Goal: Task Accomplishment & Management: Use online tool/utility

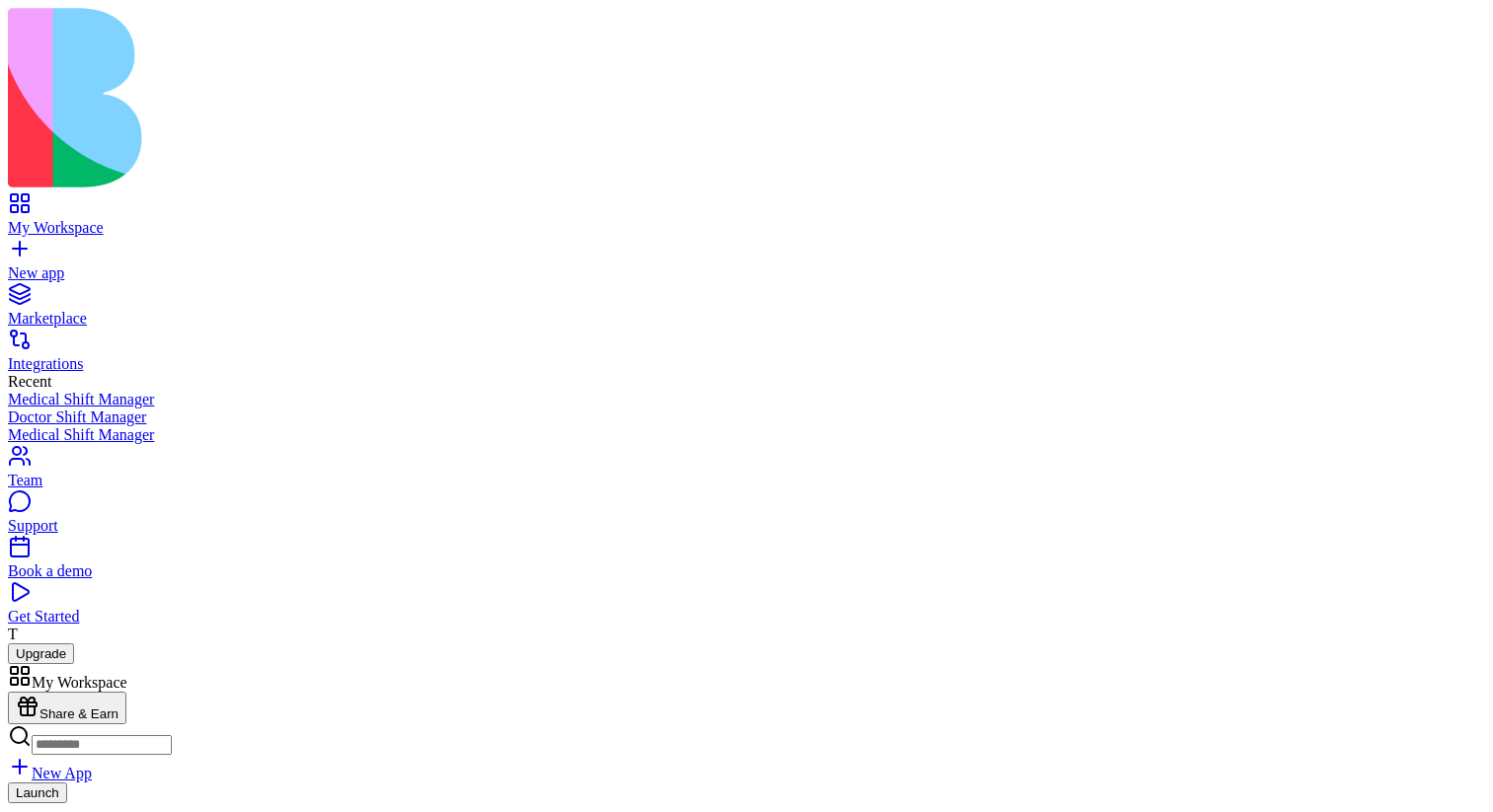
click at [47, 201] on link "My Workspace" at bounding box center [746, 219] width 1477 height 36
type input "******"
click at [157, 682] on div at bounding box center [746, 726] width 1477 height 88
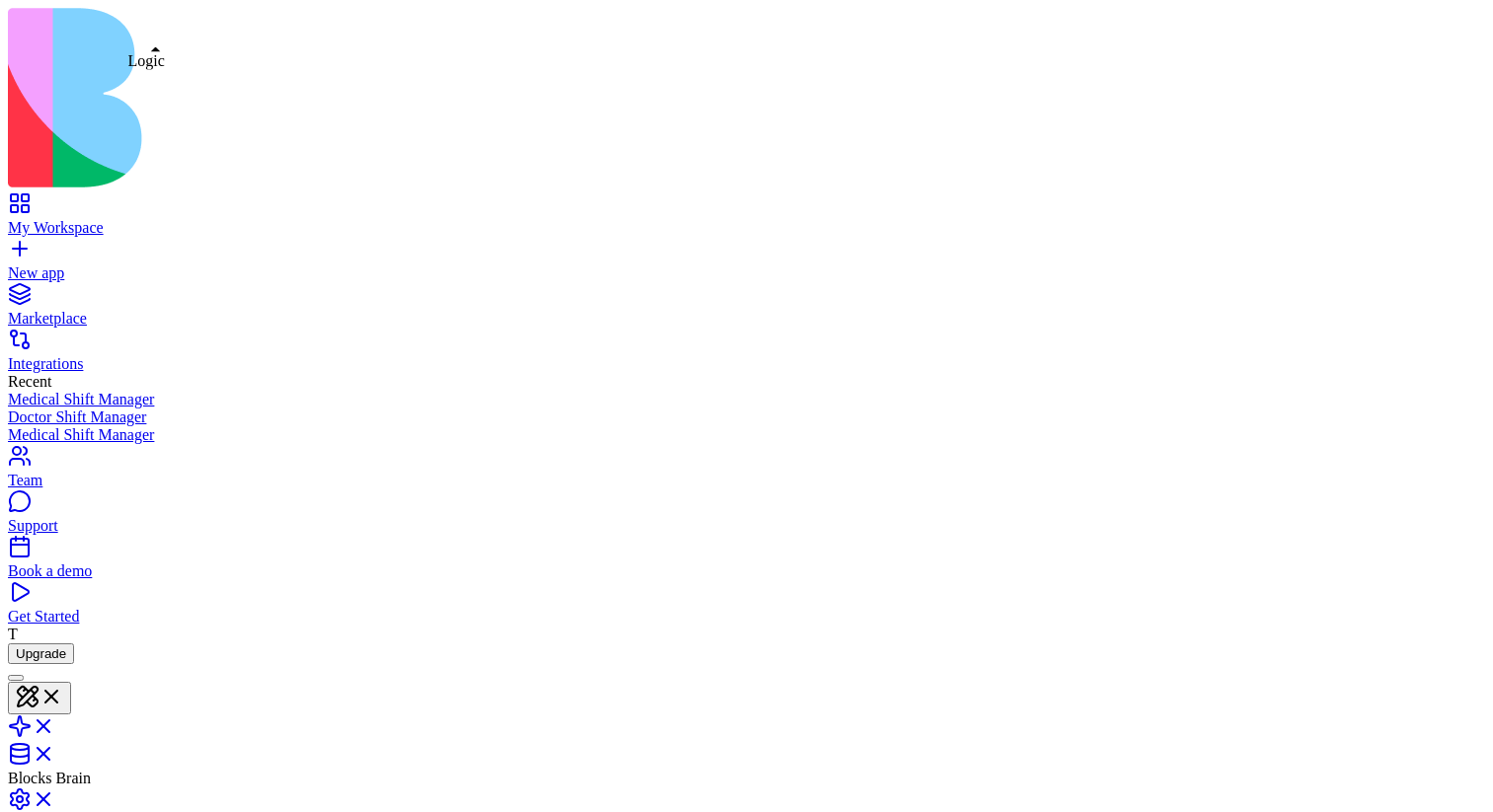
click at [56, 725] on link at bounding box center [32, 733] width 48 height 17
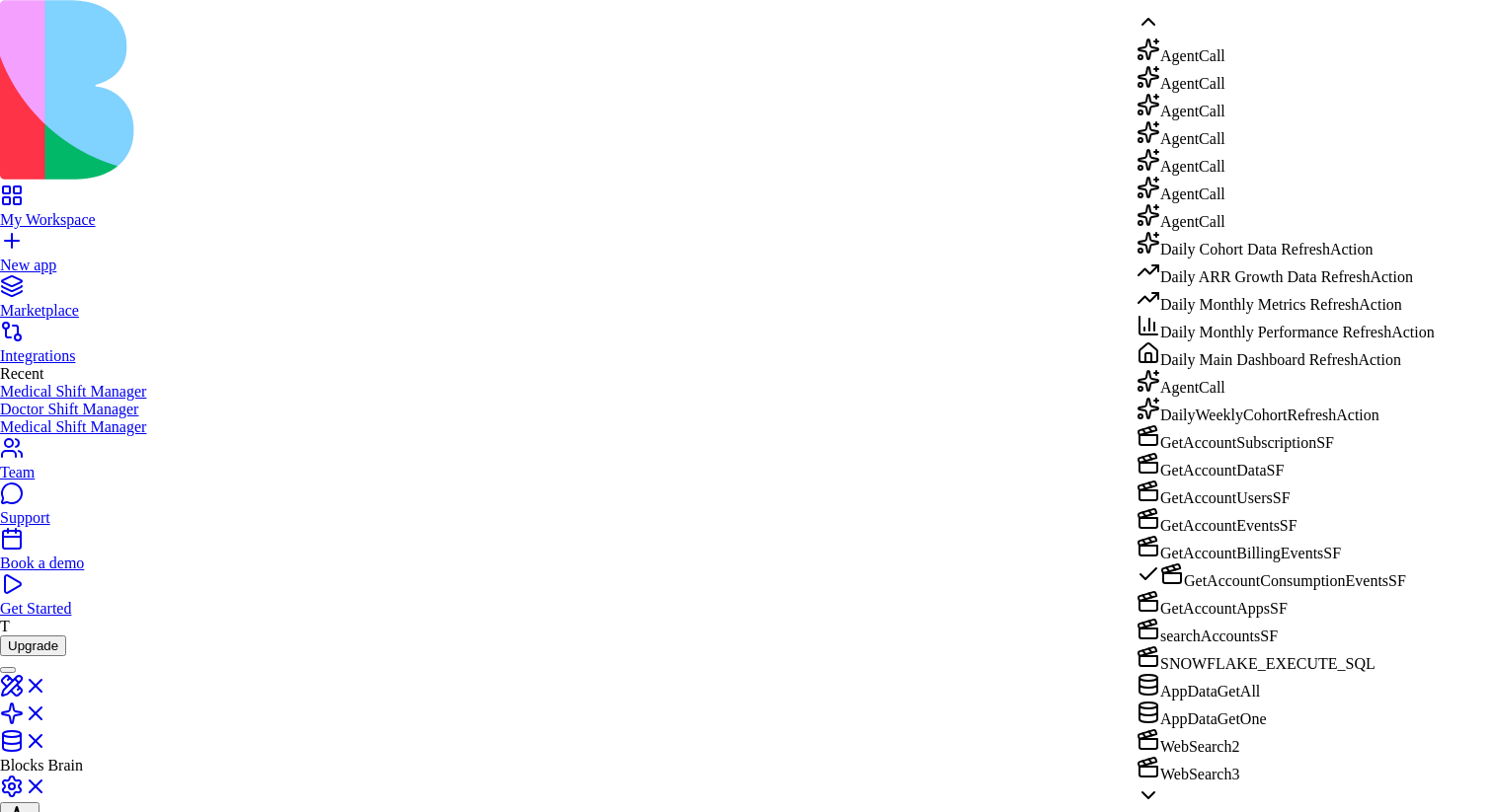
scroll to position [117, 0]
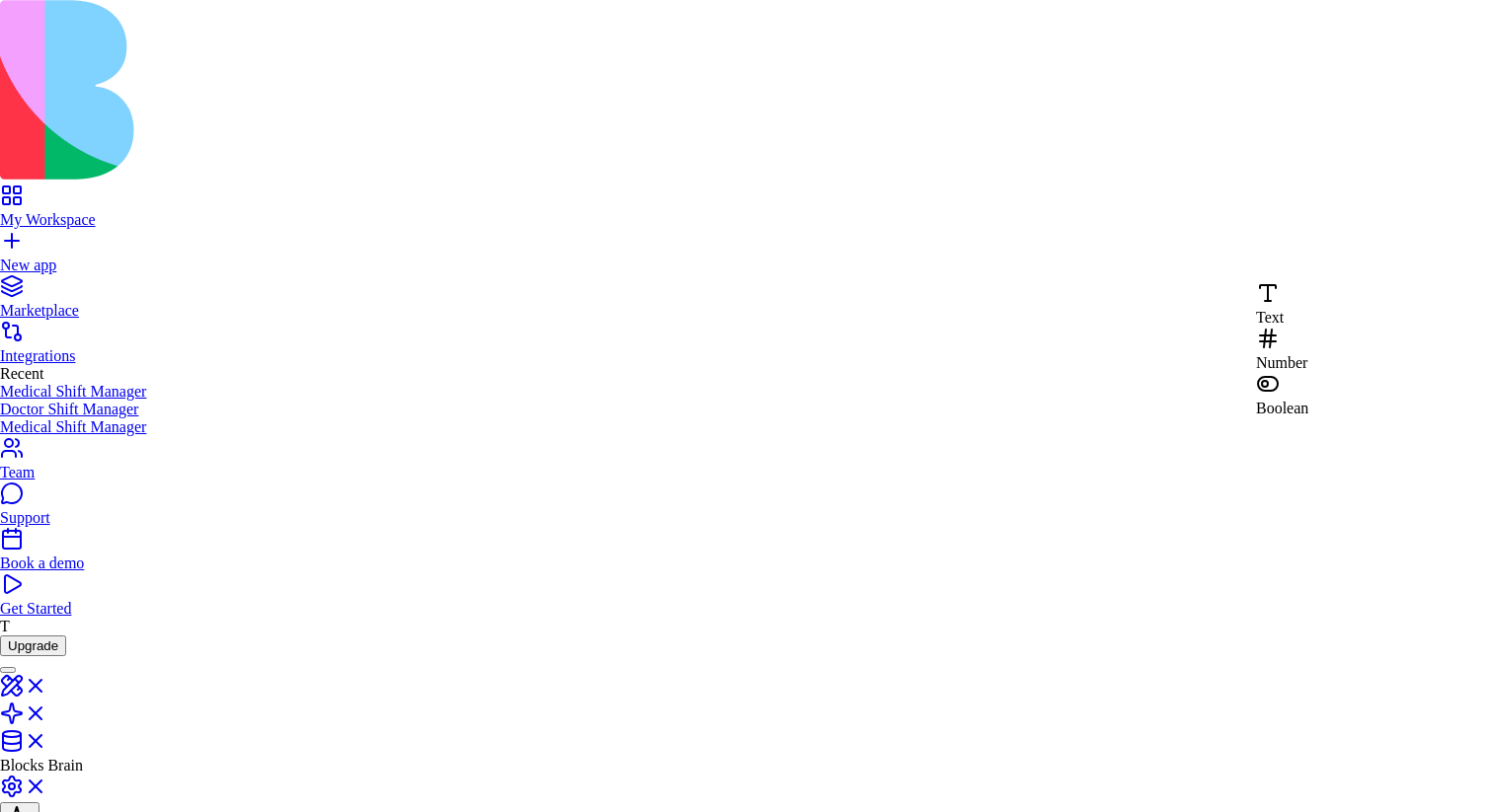
click at [1308, 372] on div "Boolean" at bounding box center [1282, 395] width 53 height 46
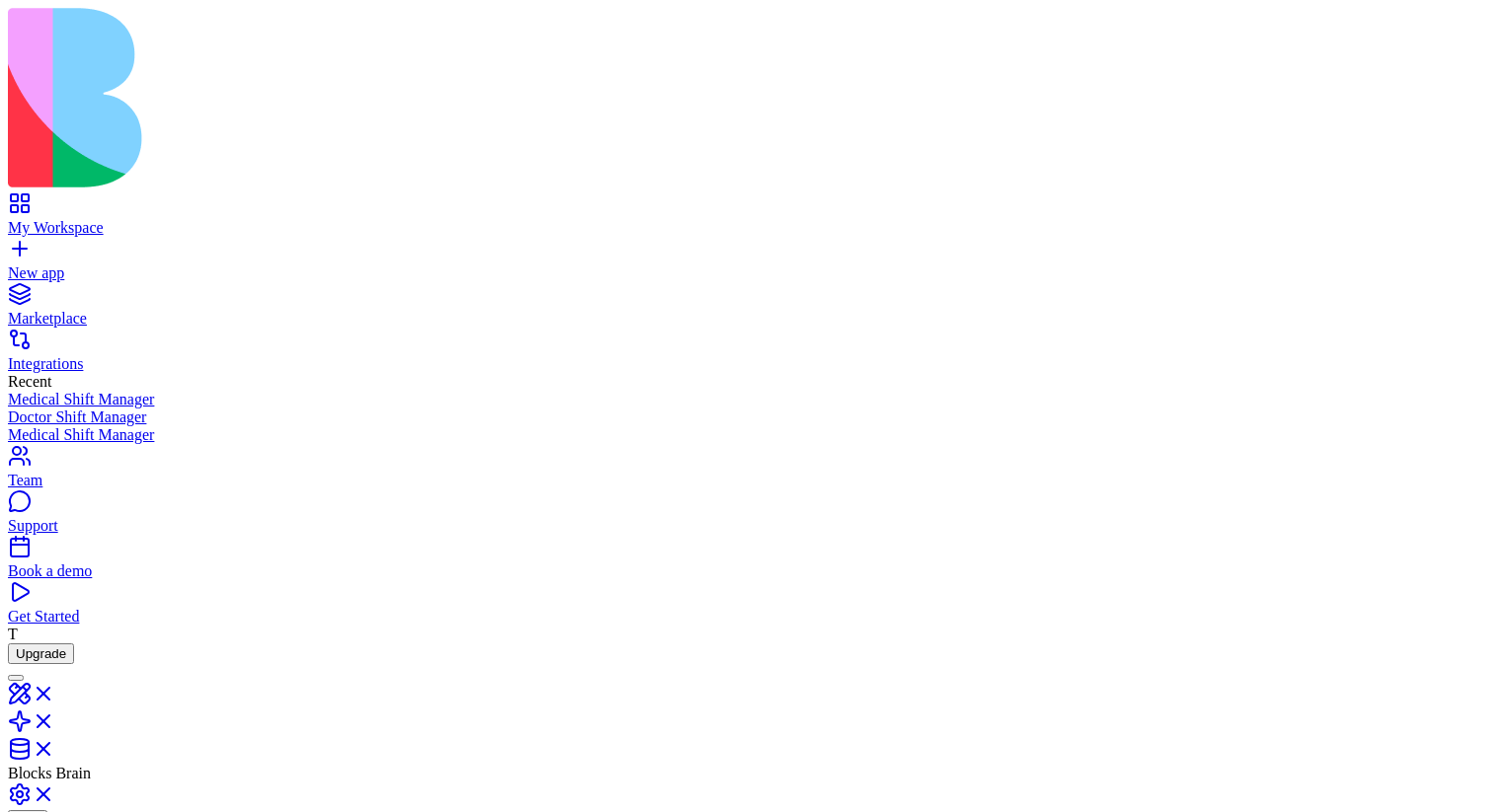
click at [61, 219] on div "My Workspace" at bounding box center [746, 228] width 1477 height 18
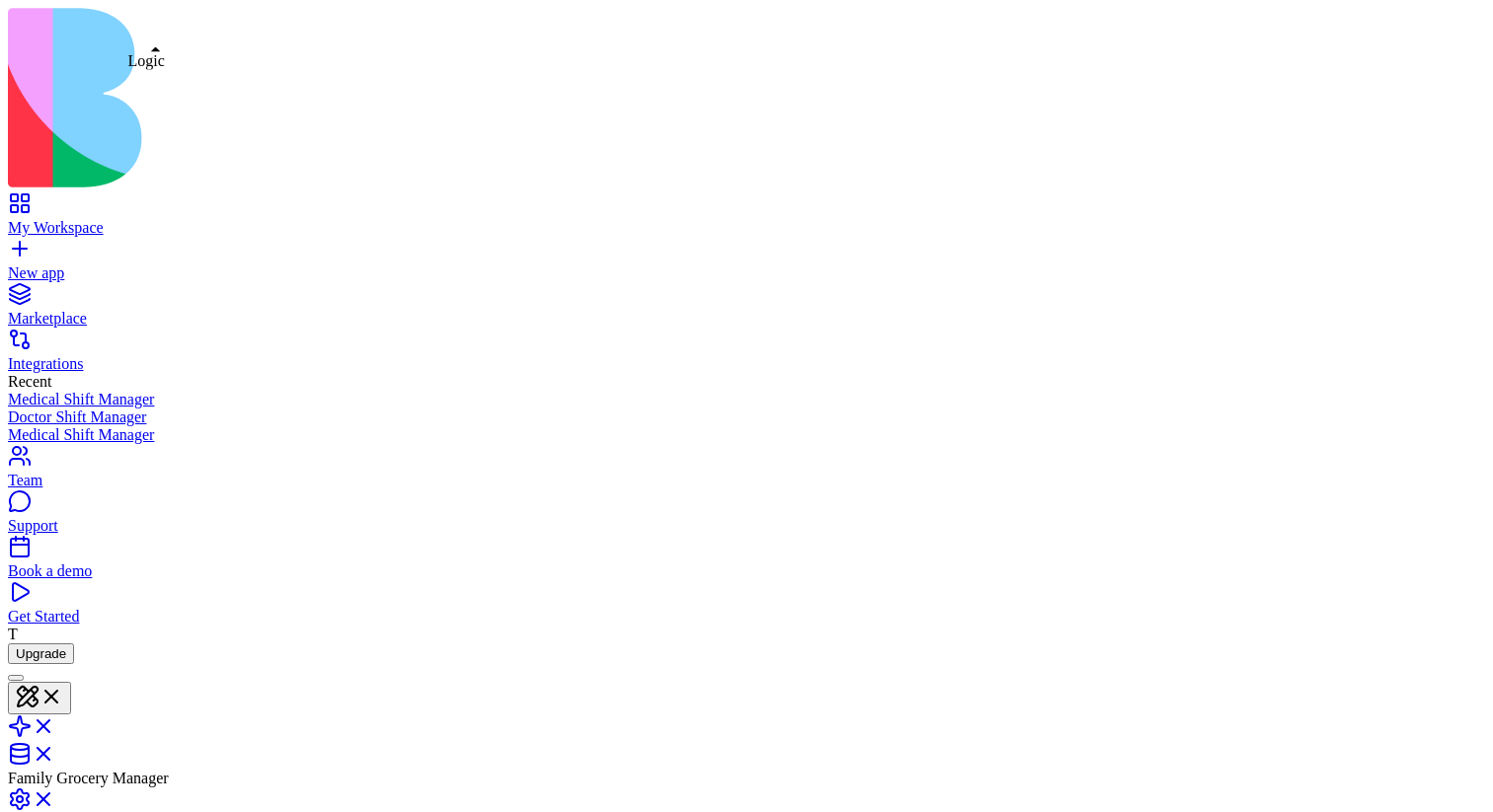
click at [56, 725] on link at bounding box center [32, 733] width 48 height 17
click at [20, 201] on link "My Workspace" at bounding box center [746, 219] width 1477 height 36
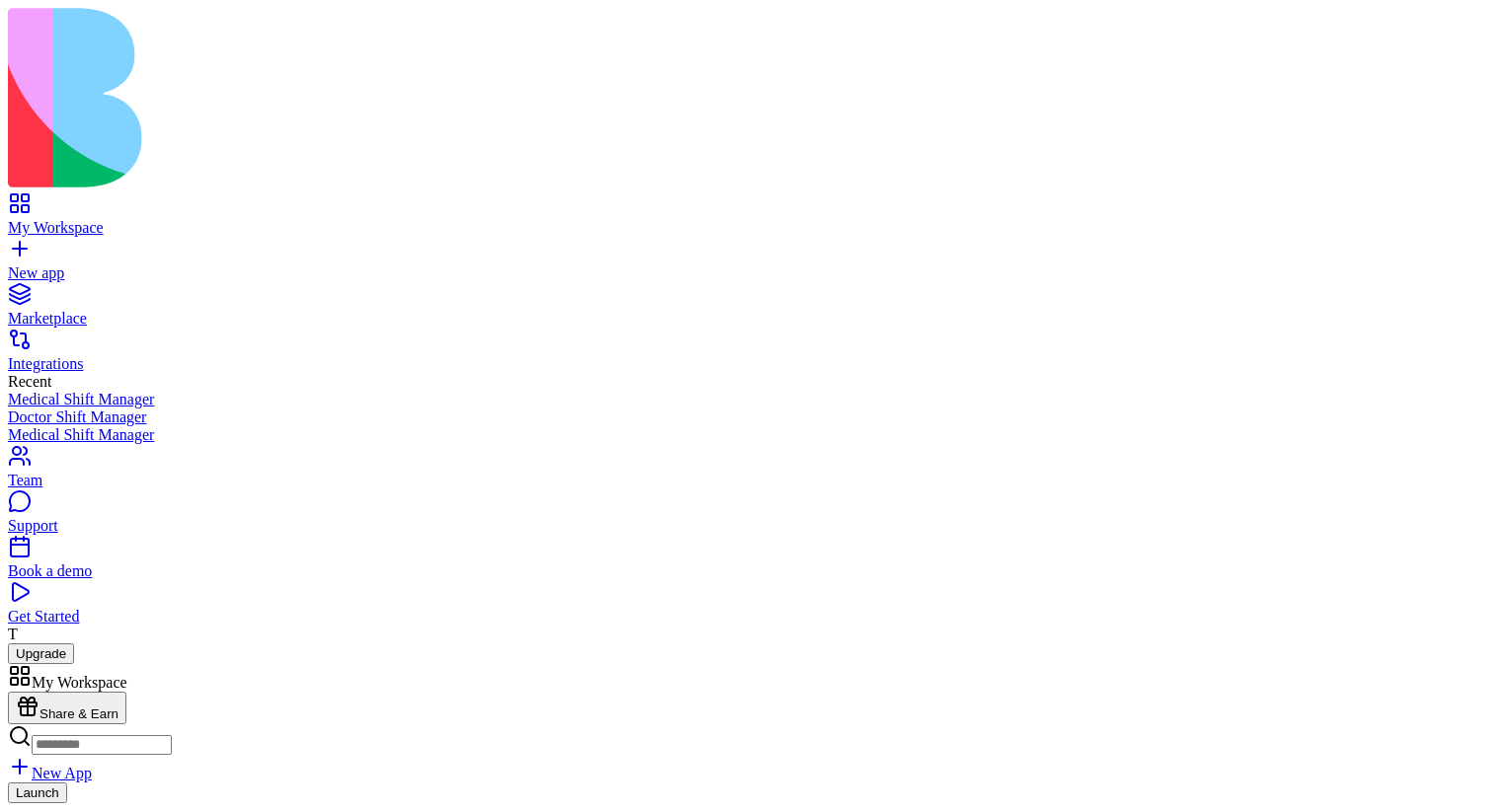
click at [528, 782] on div "Launch" at bounding box center [746, 806] width 1477 height 49
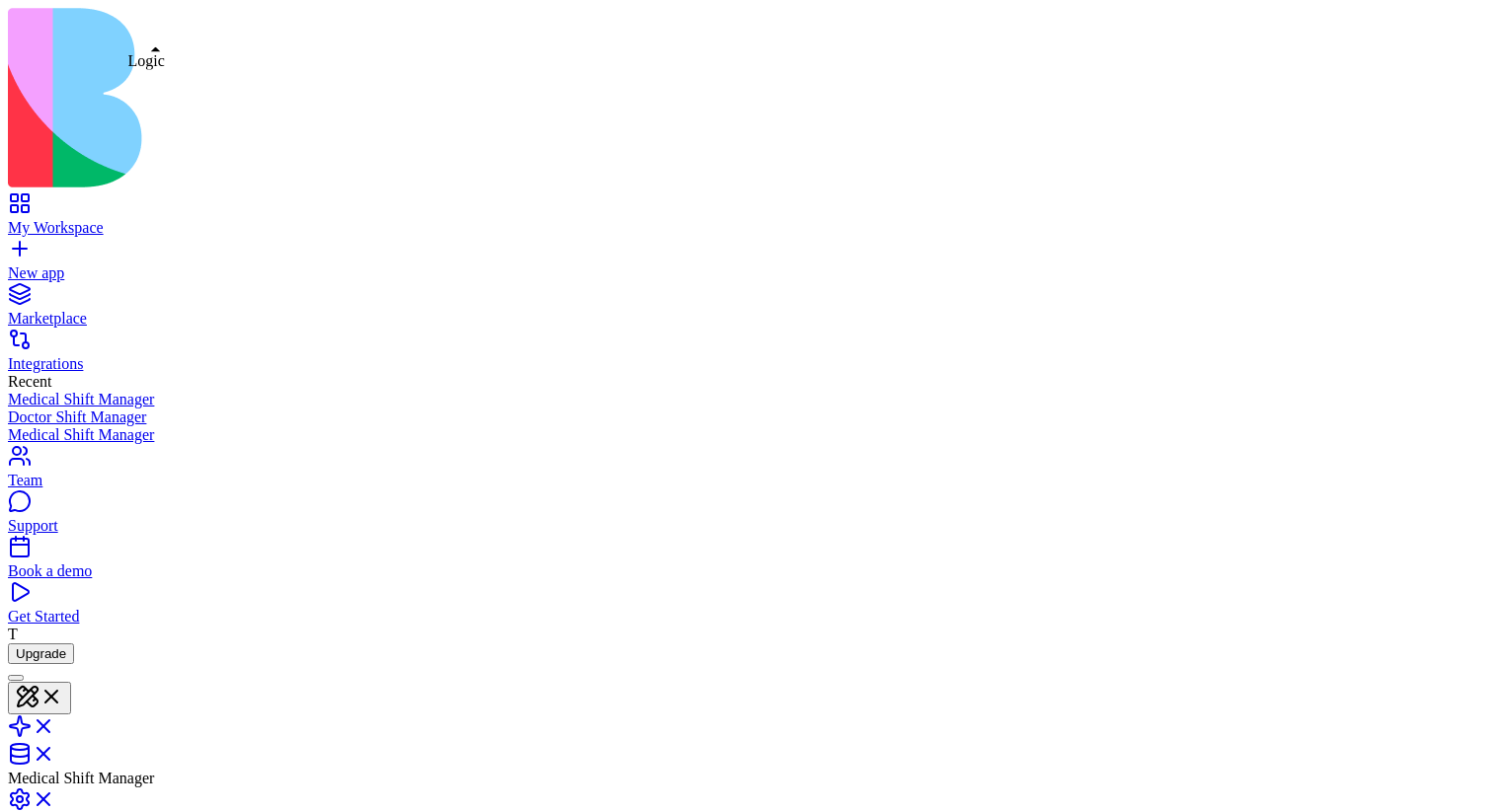
click at [56, 725] on link at bounding box center [32, 733] width 48 height 17
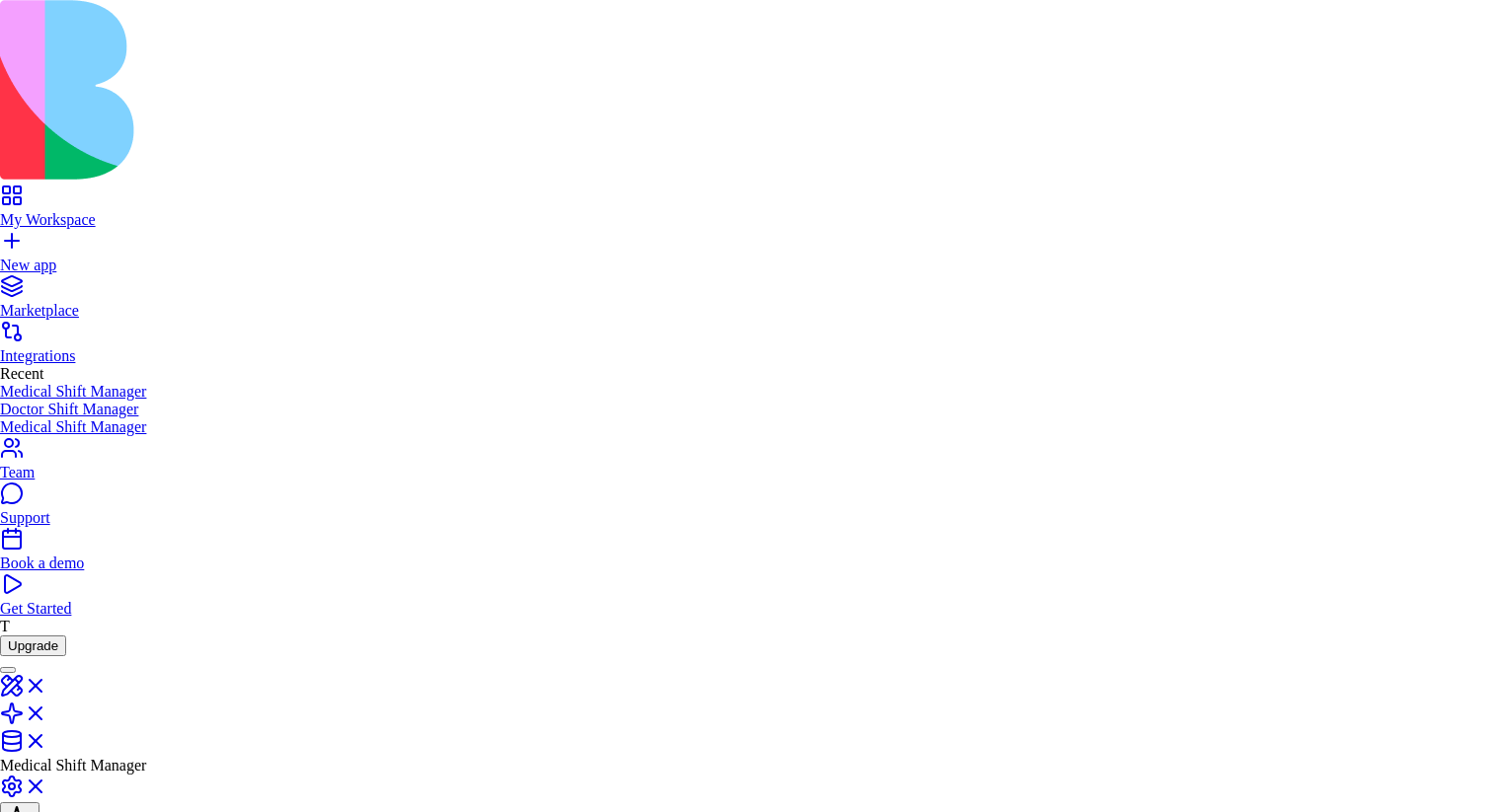
type input "***"
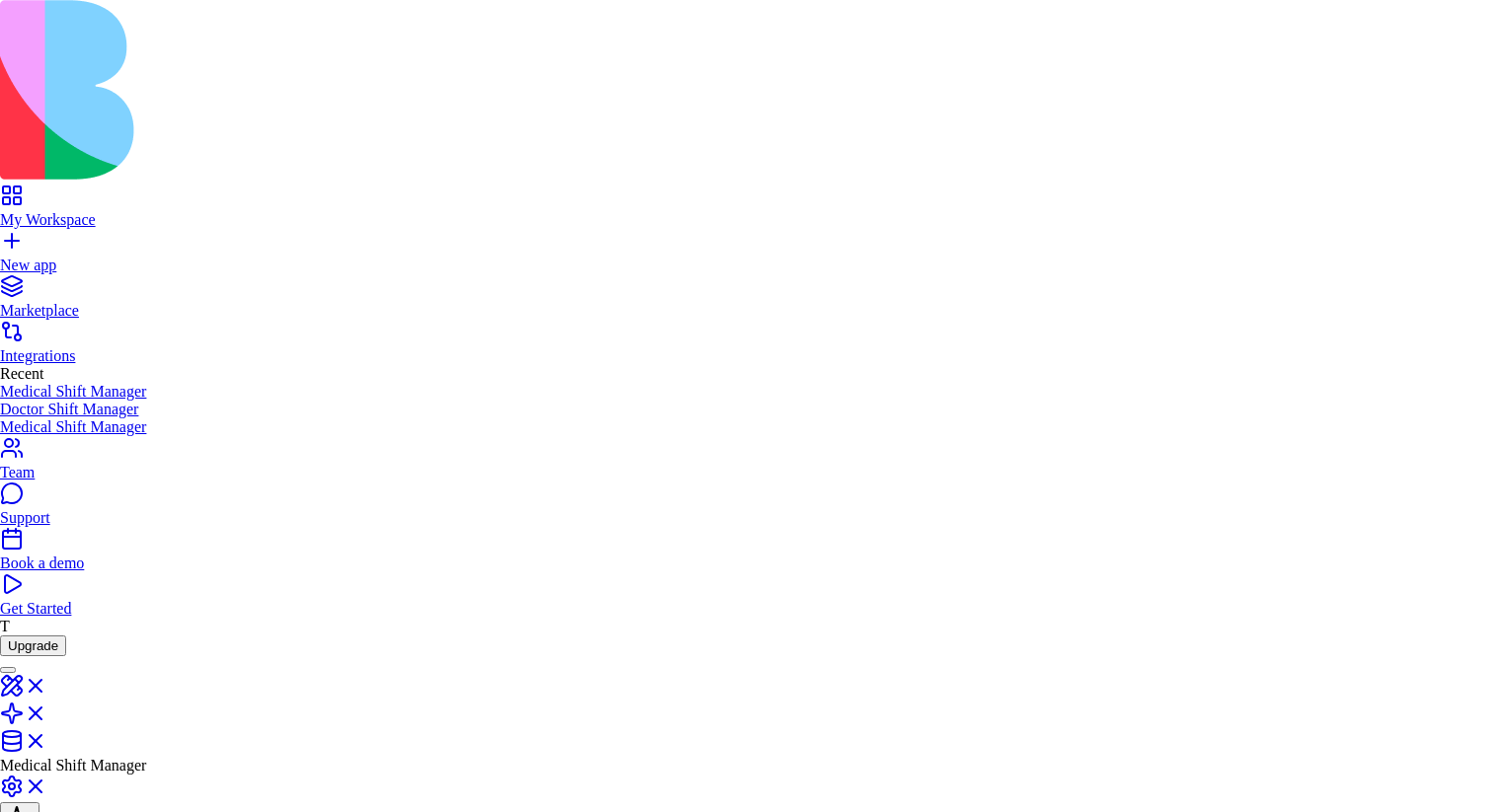
scroll to position [1213, 0]
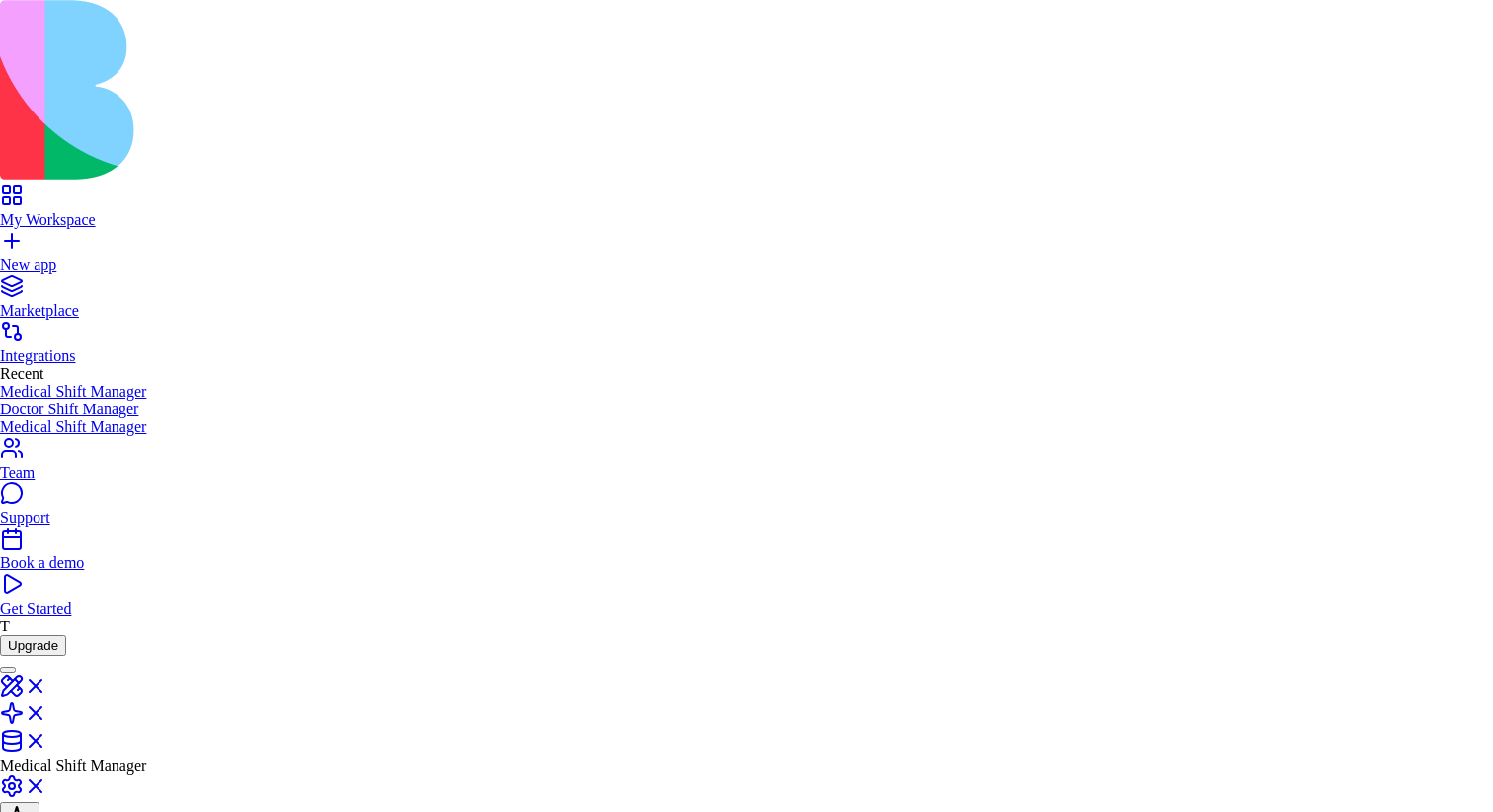
scroll to position [1516, 0]
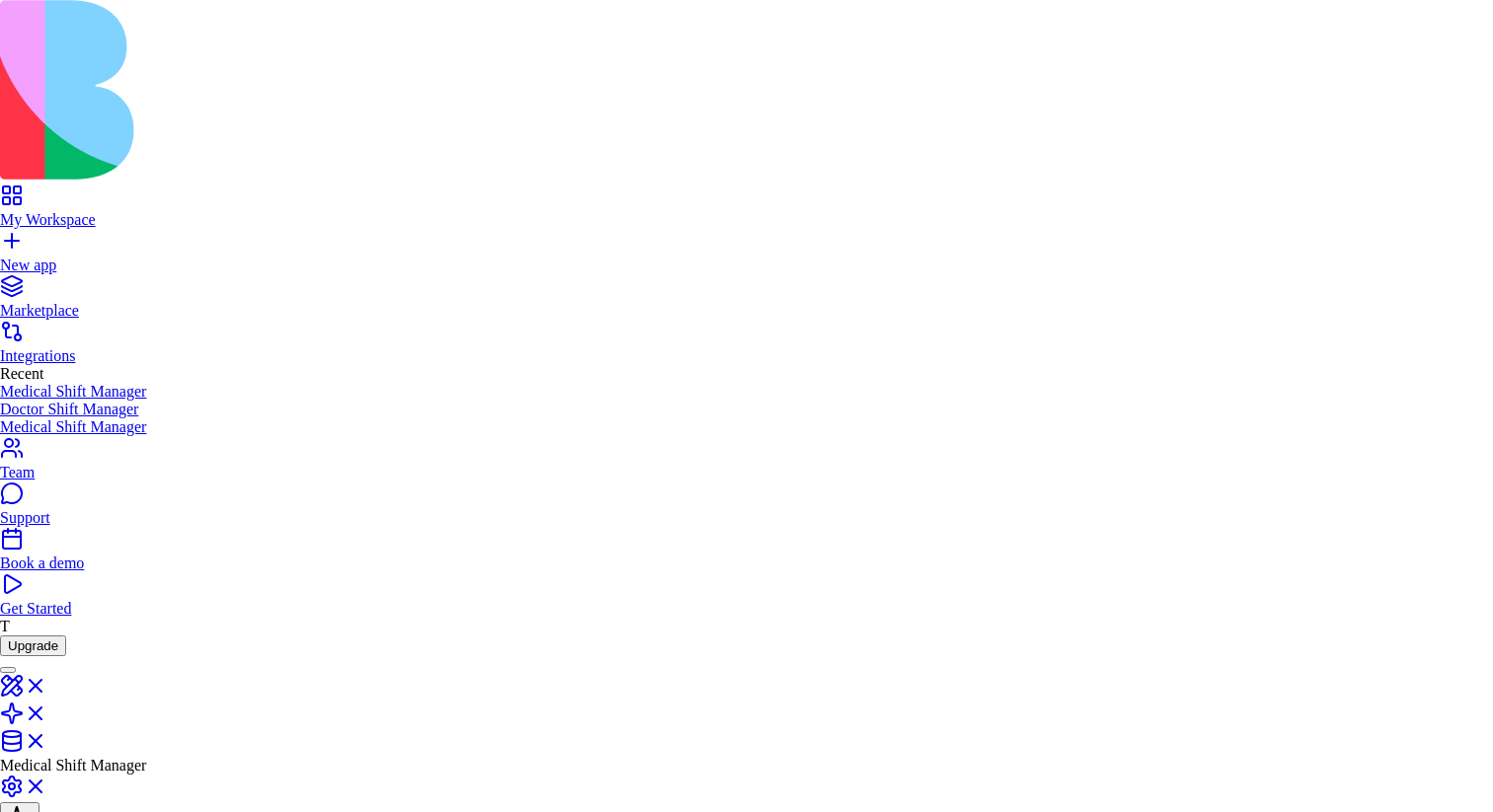
scroll to position [1518, 0]
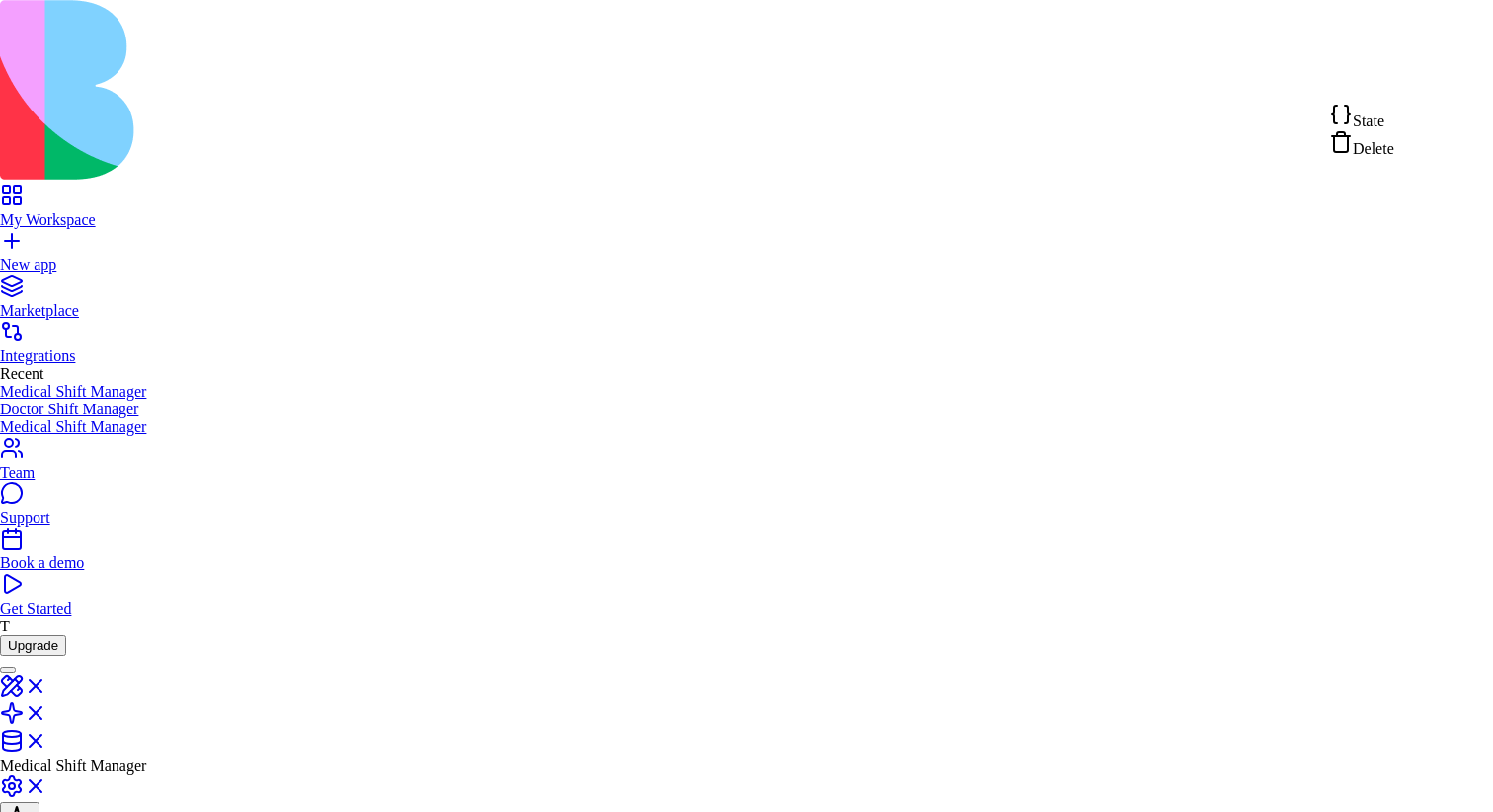
click at [1436, 81] on html "My Workspace New app Marketplace Integrations Recent Medical Shift Manager Doct…" at bounding box center [746, 794] width 1493 height 1588
click at [1395, 110] on div "State" at bounding box center [1362, 117] width 65 height 28
